Goal: Task Accomplishment & Management: Manage account settings

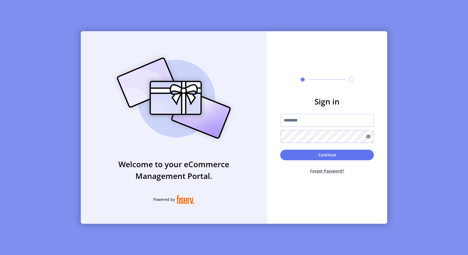
click at [217, 121] on img at bounding box center [173, 98] width 131 height 94
click at [339, 100] on h3 "Sign in" at bounding box center [327, 102] width 94 height 12
click at [351, 79] on icon at bounding box center [351, 79] width 5 height 5
